Goal: Transaction & Acquisition: Purchase product/service

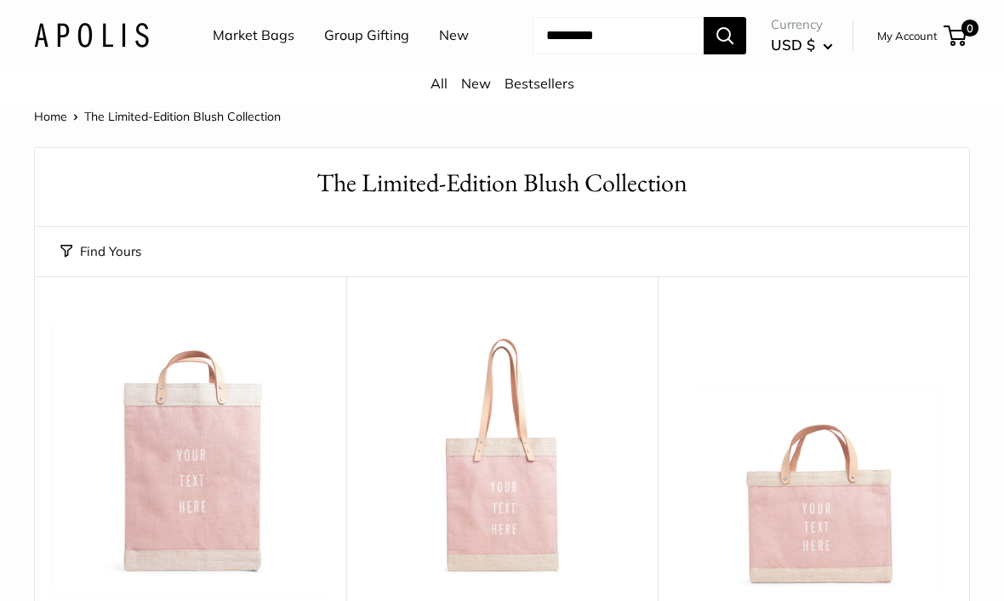
click at [595, 421] on img at bounding box center [501, 457] width 277 height 277
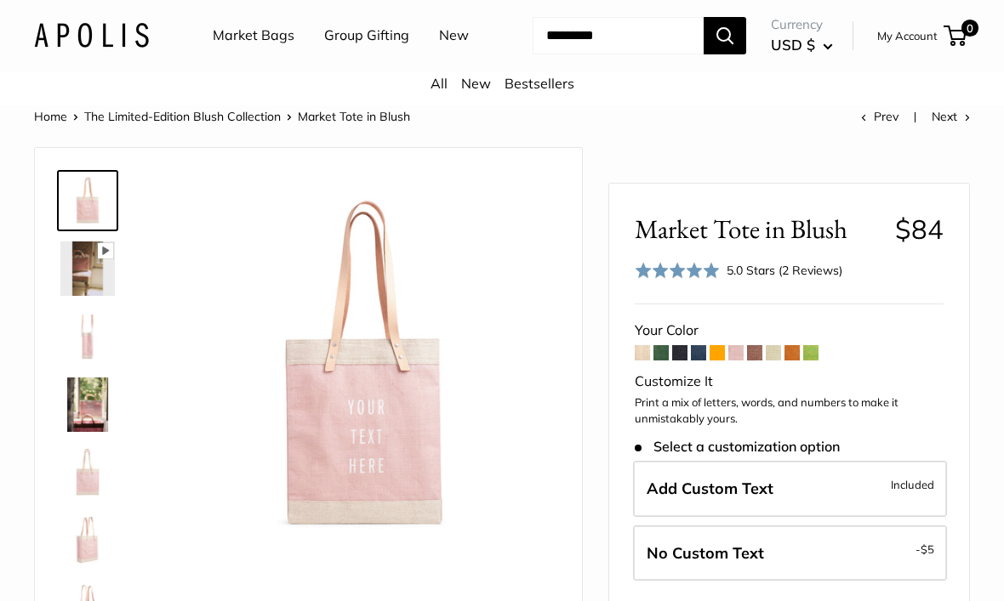
click at [51, 2] on header "Market Bags Group Gifting New Need help? Text Us: 20919 hello@apolisglobal.com …" at bounding box center [502, 35] width 1004 height 71
click at [40, 1] on header "Market Bags Group Gifting New Need help? Text Us: 20919 hello@apolisglobal.com …" at bounding box center [502, 35] width 1004 height 71
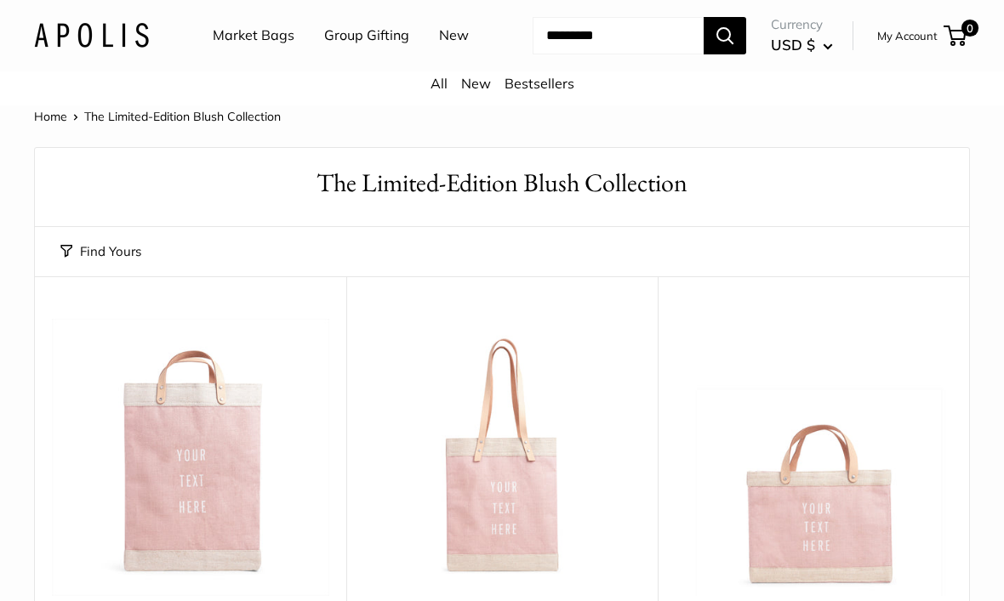
click at [441, 92] on link "All" at bounding box center [438, 83] width 17 height 17
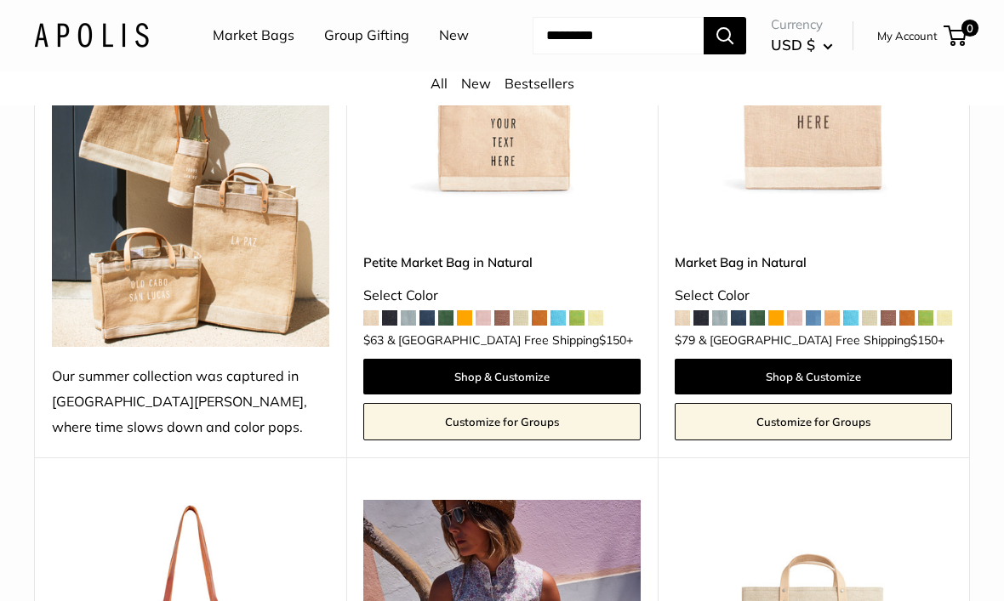
scroll to position [380, 0]
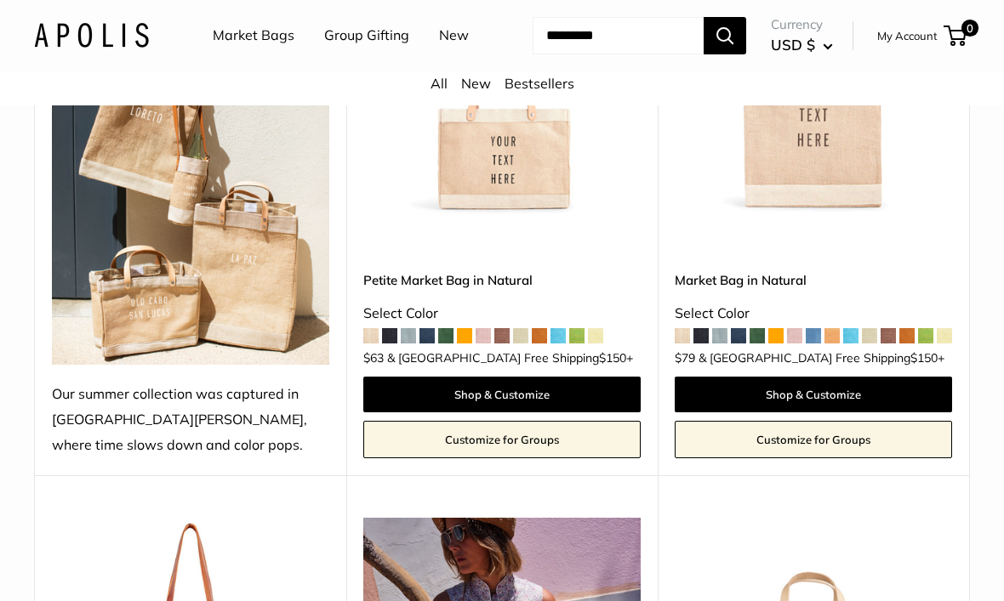
click at [731, 344] on span at bounding box center [738, 336] width 15 height 15
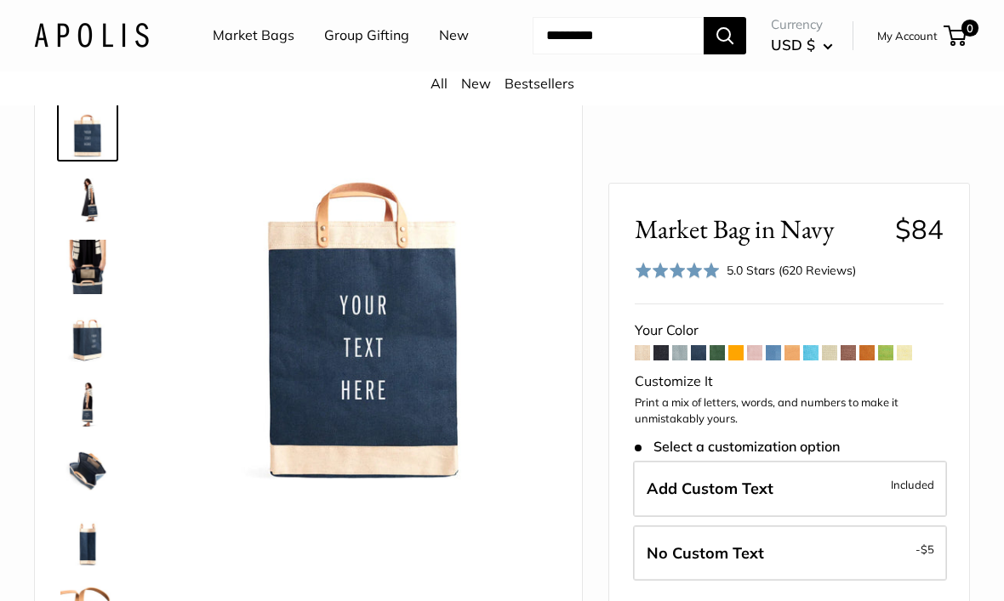
click at [92, 227] on img at bounding box center [87, 200] width 54 height 54
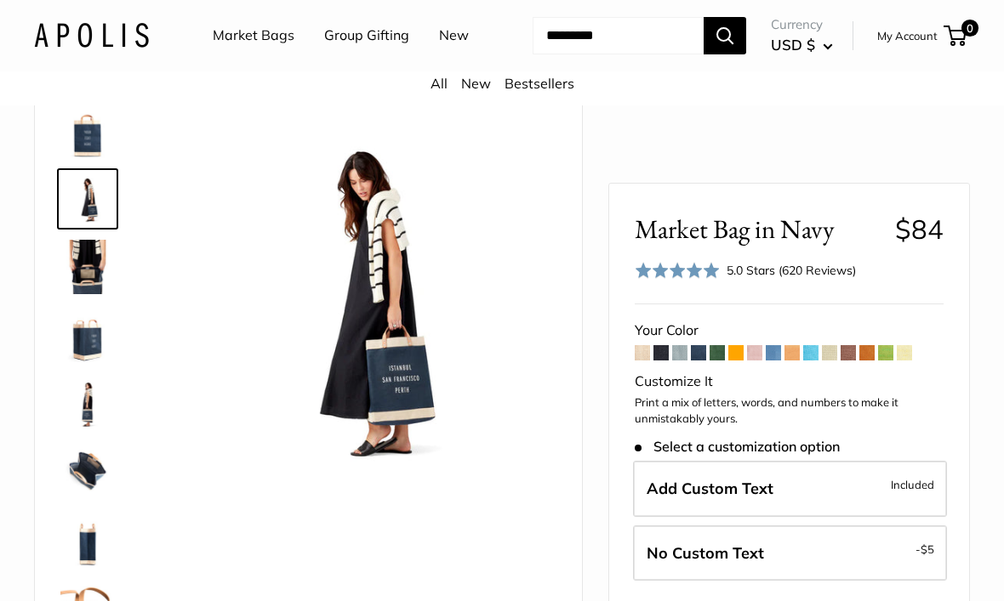
click at [96, 294] on img at bounding box center [87, 267] width 54 height 54
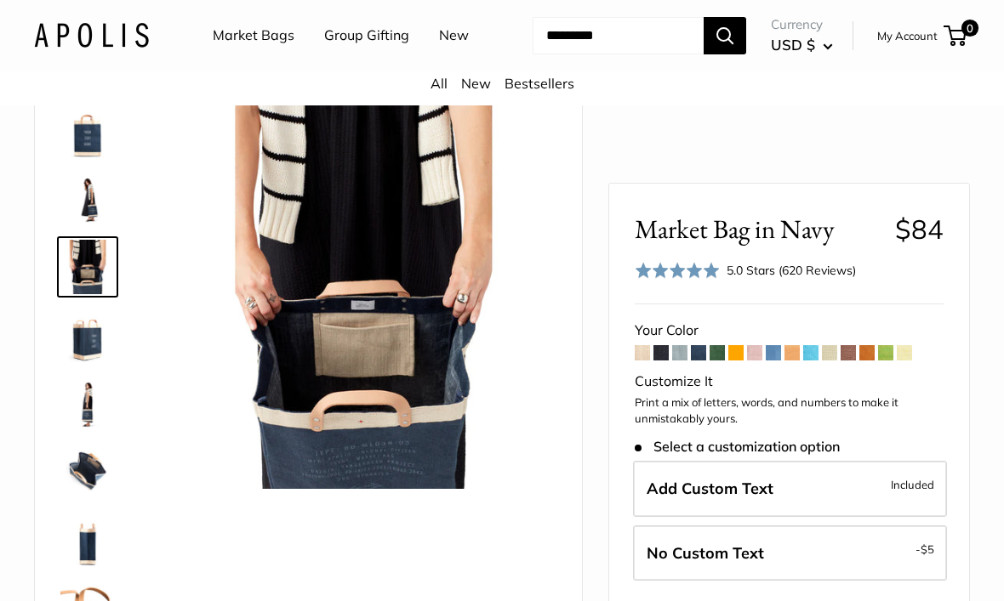
click at [101, 362] on img at bounding box center [87, 335] width 54 height 54
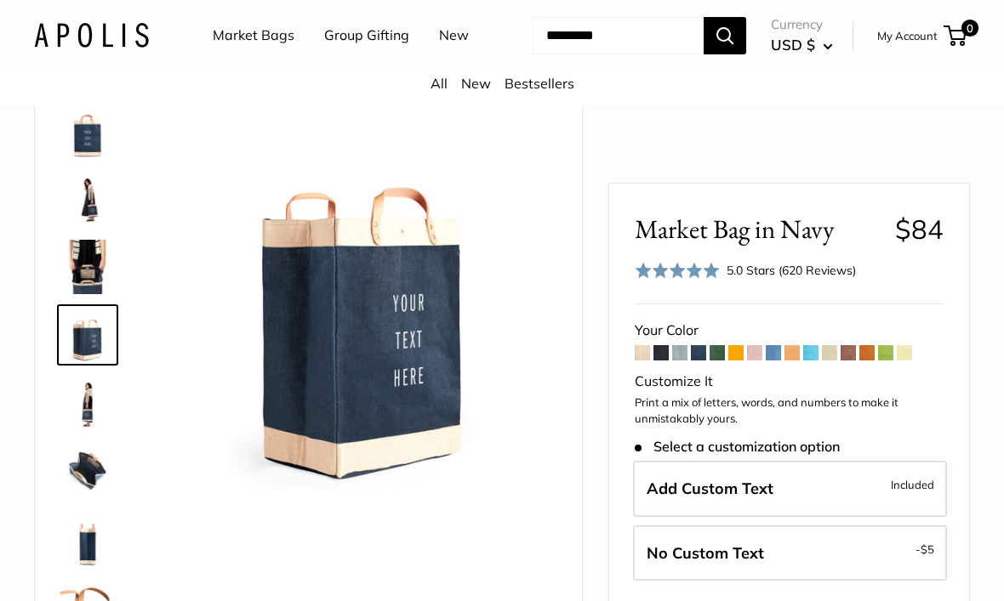
click at [100, 430] on img at bounding box center [87, 403] width 54 height 54
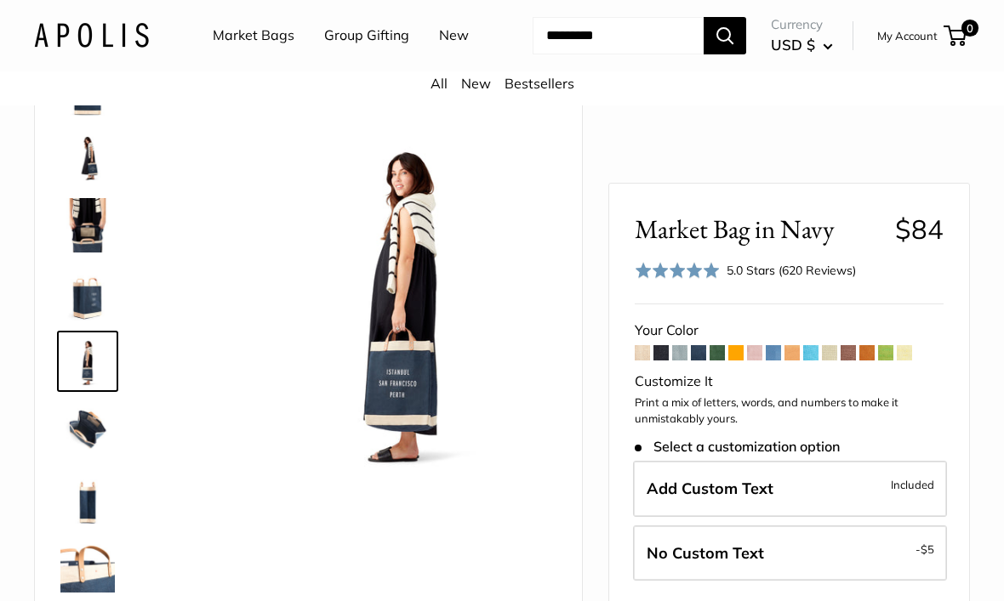
scroll to position [53, 0]
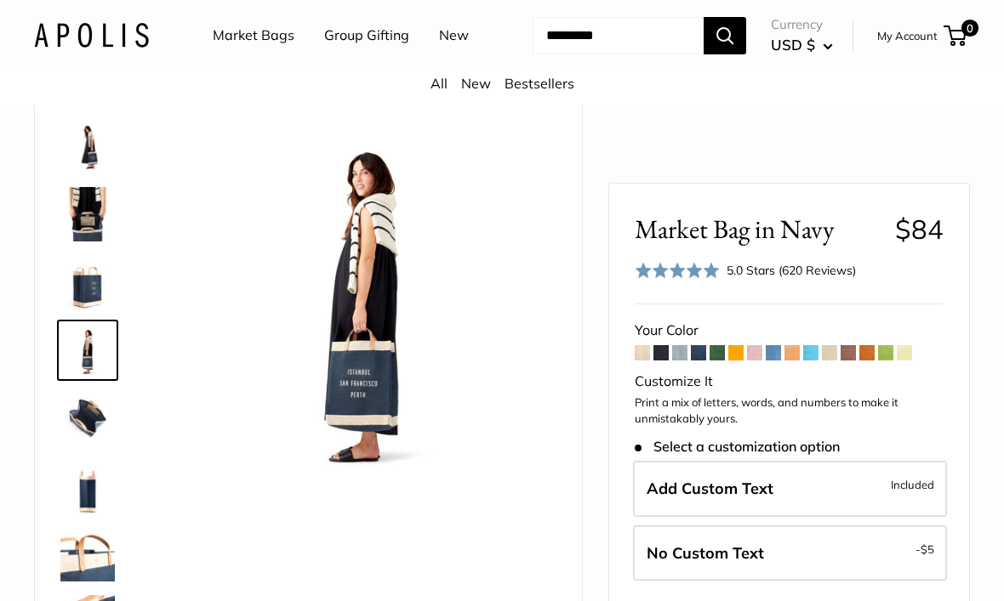
click at [94, 446] on img at bounding box center [87, 418] width 54 height 54
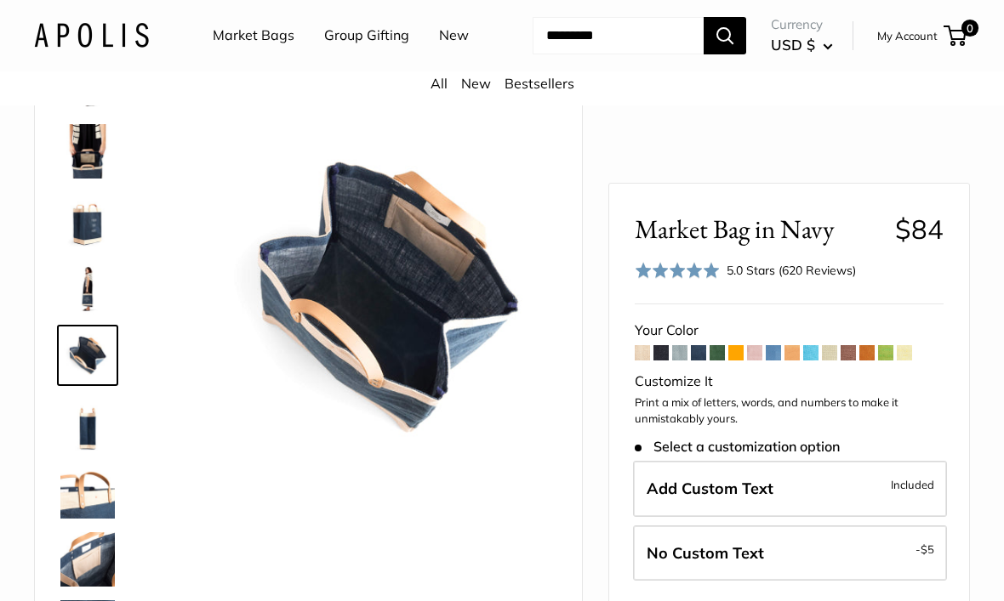
scroll to position [121, 0]
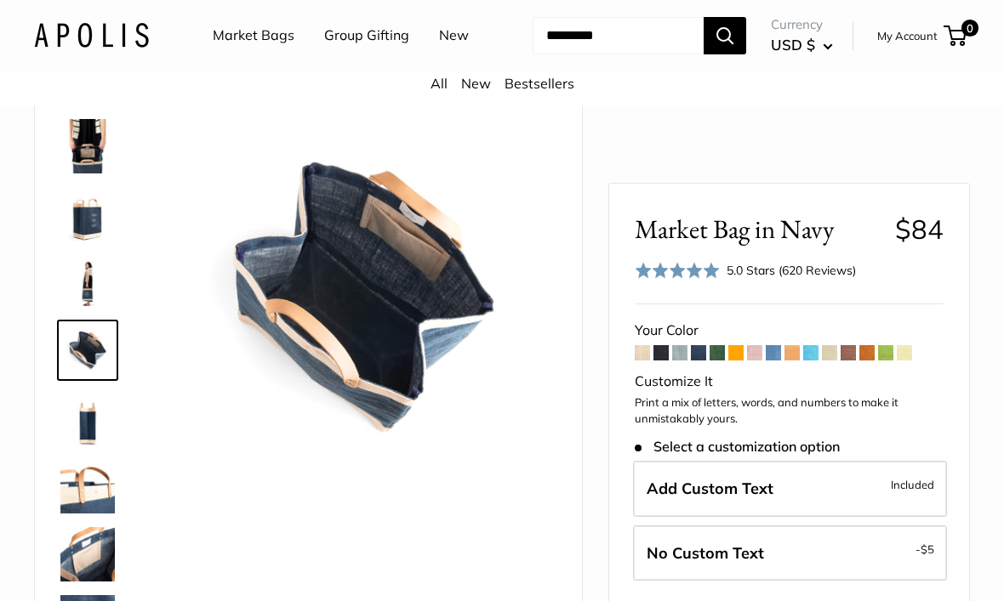
click at [98, 446] on img at bounding box center [87, 418] width 54 height 54
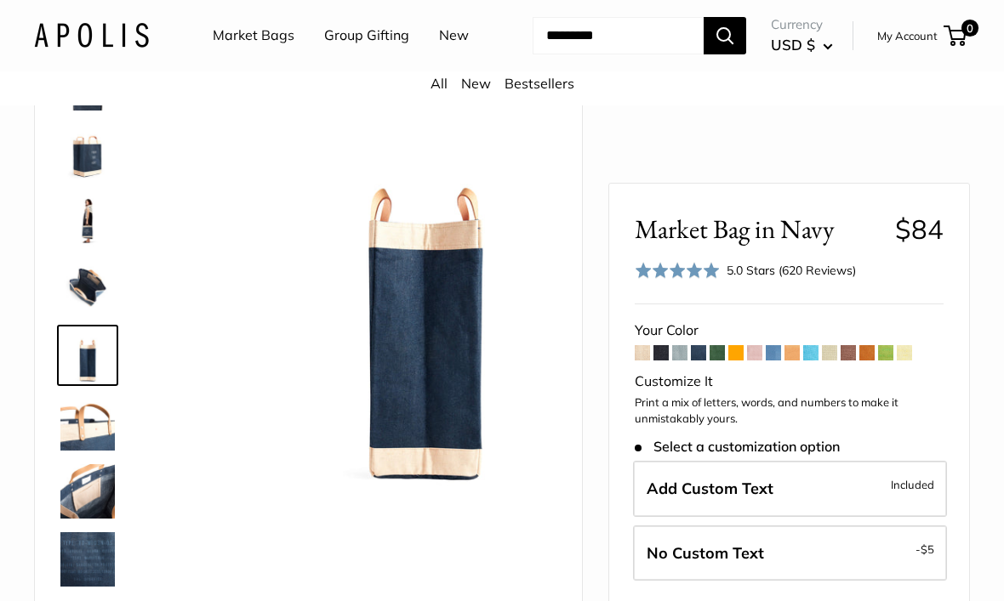
scroll to position [189, 0]
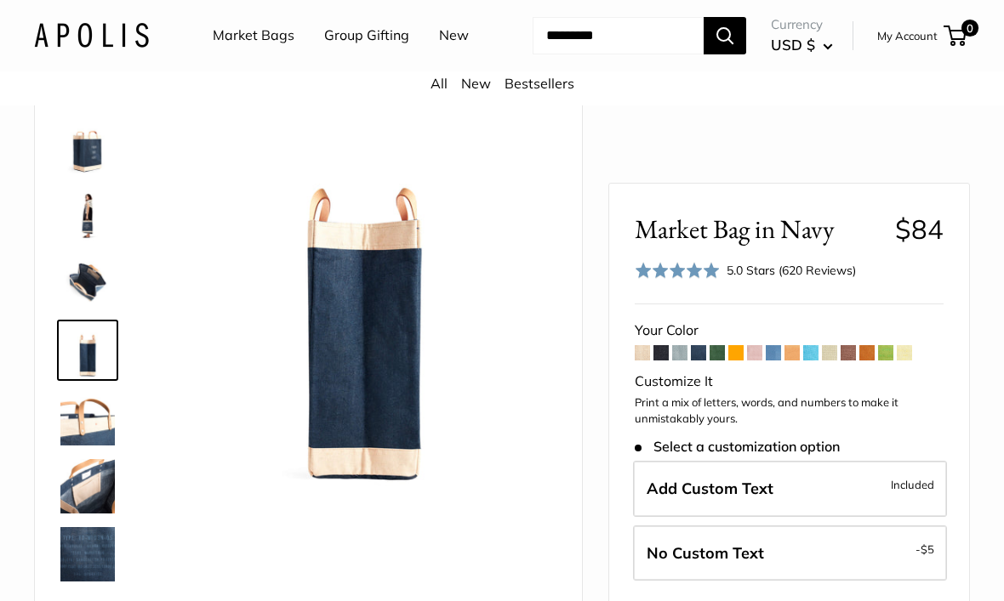
click at [94, 446] on img at bounding box center [87, 418] width 54 height 54
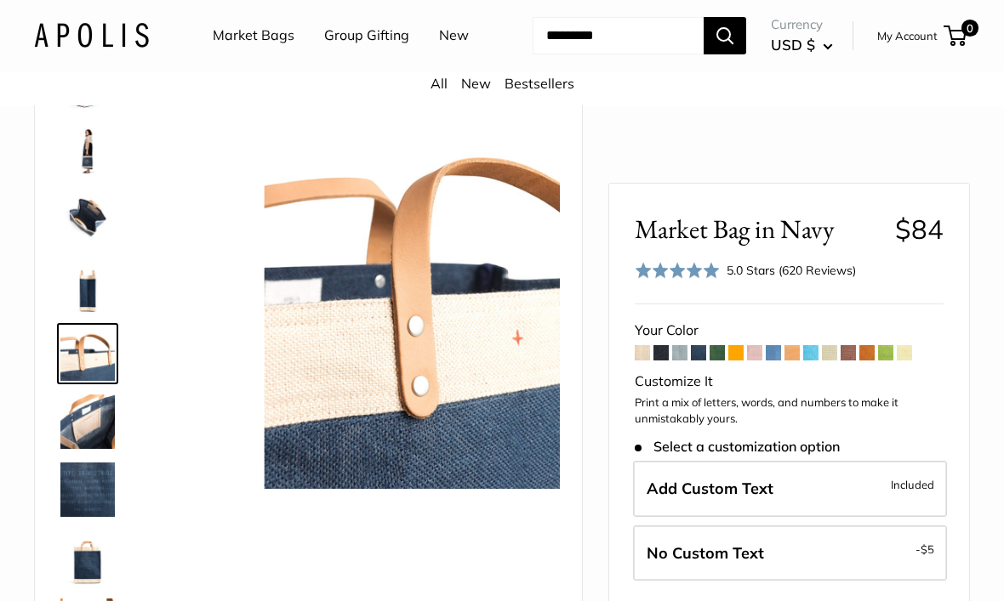
scroll to position [257, 0]
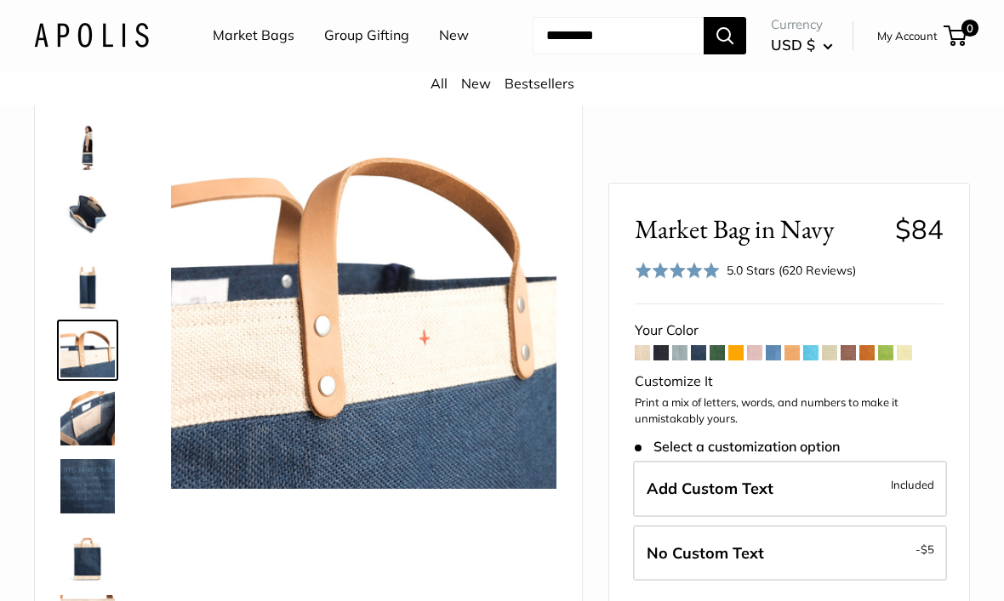
click at [91, 446] on img at bounding box center [87, 418] width 54 height 54
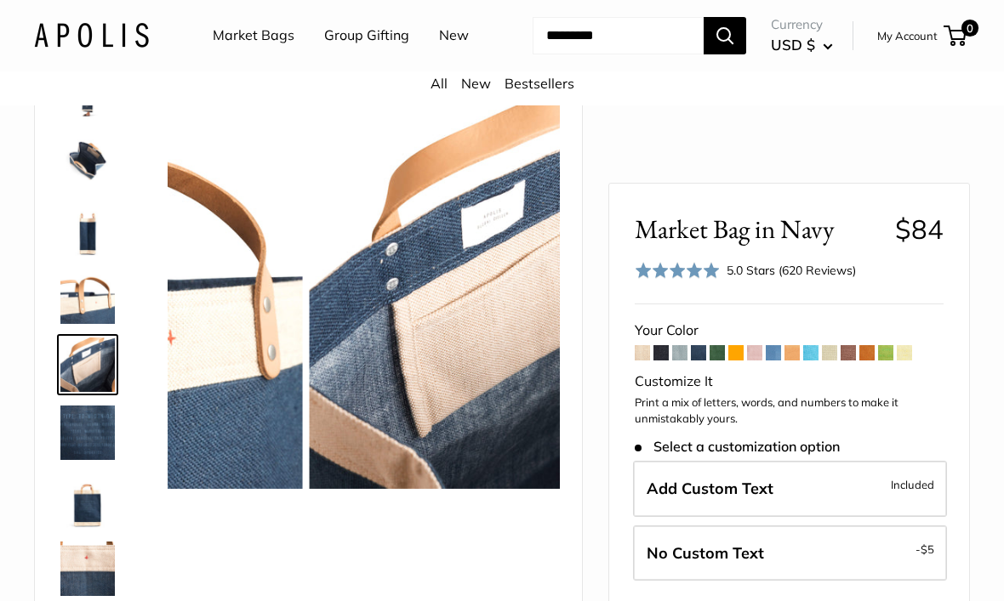
scroll to position [325, 0]
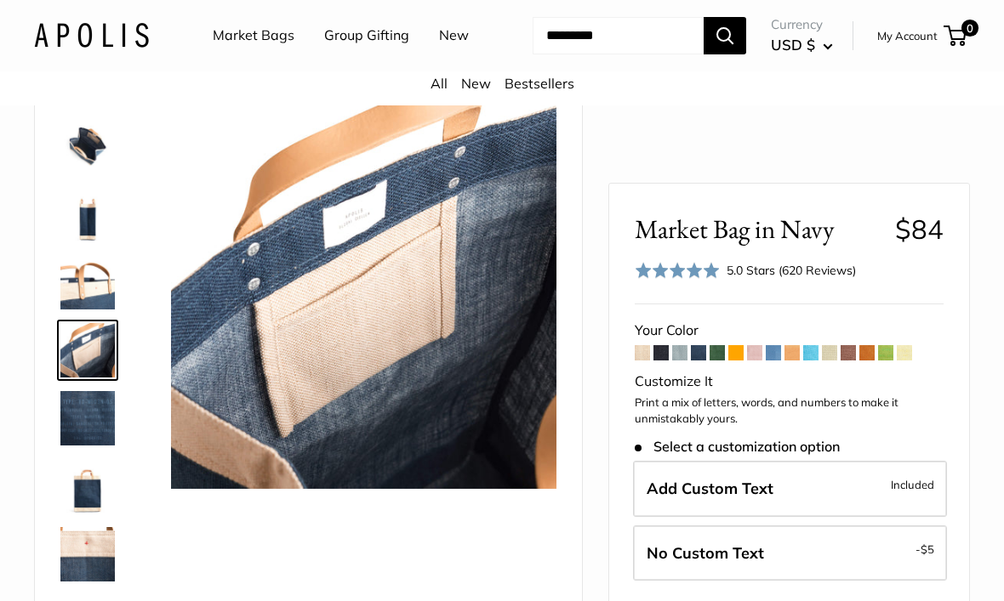
click at [93, 446] on img at bounding box center [87, 418] width 54 height 54
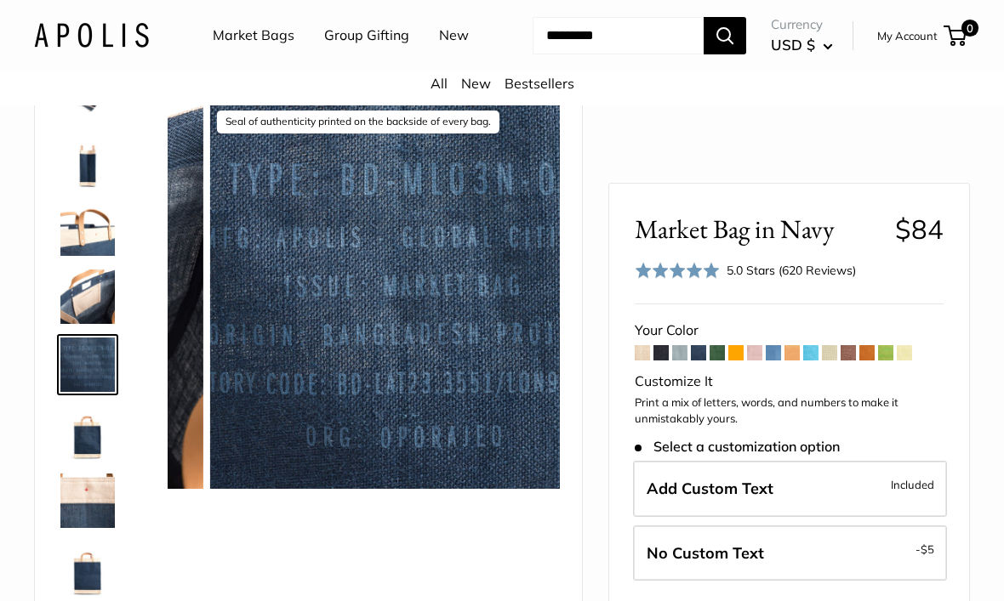
scroll to position [381, 0]
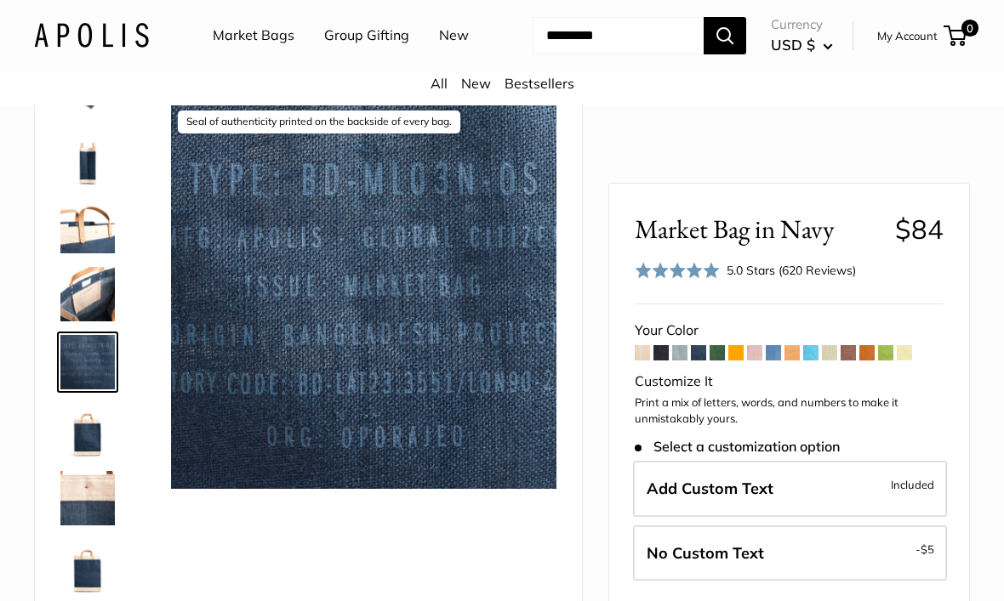
click at [94, 458] on img at bounding box center [87, 430] width 54 height 54
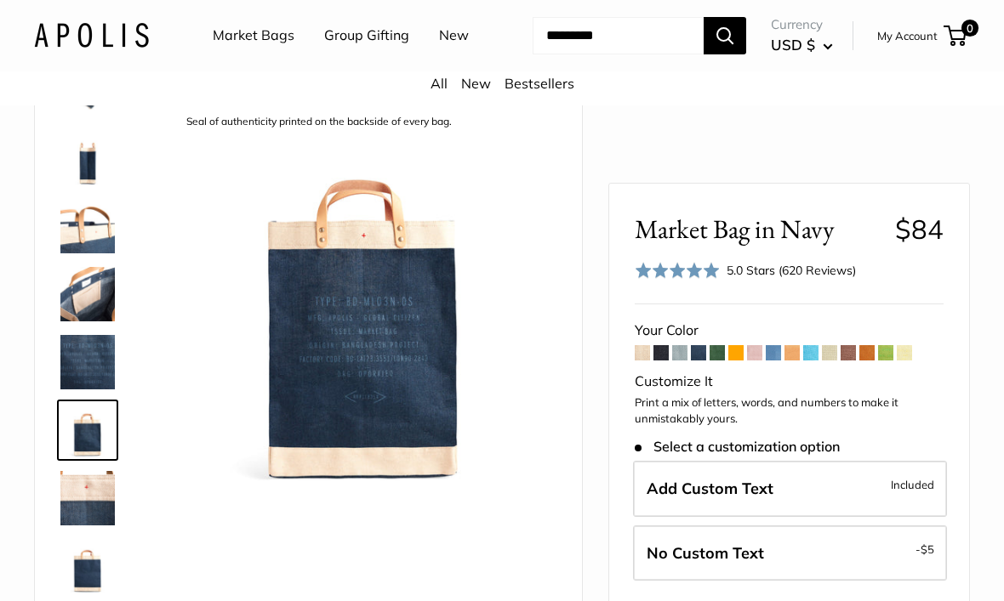
click at [102, 526] on img at bounding box center [87, 498] width 54 height 54
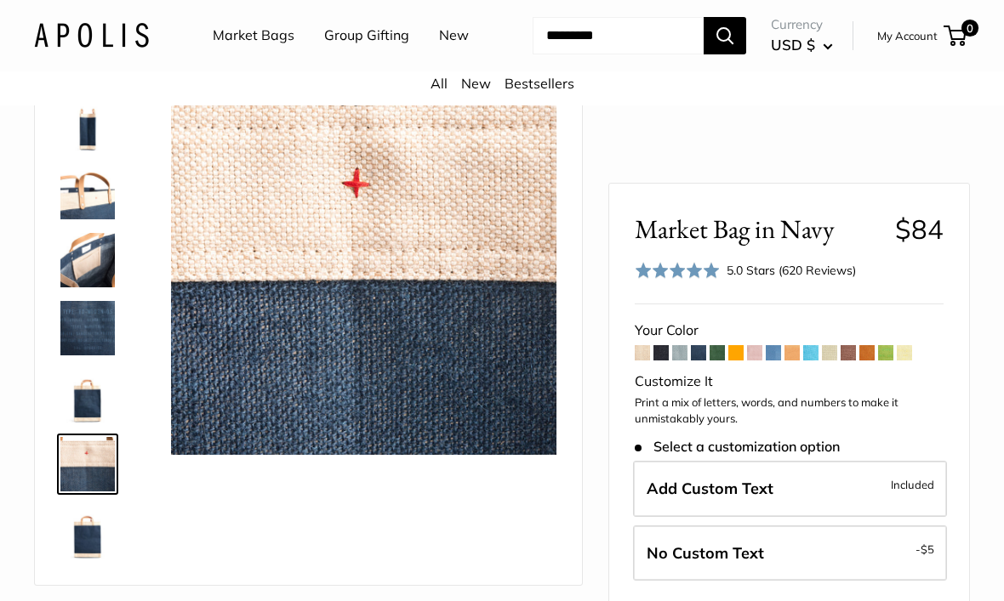
scroll to position [0, 0]
